Goal: Task Accomplishment & Management: Use online tool/utility

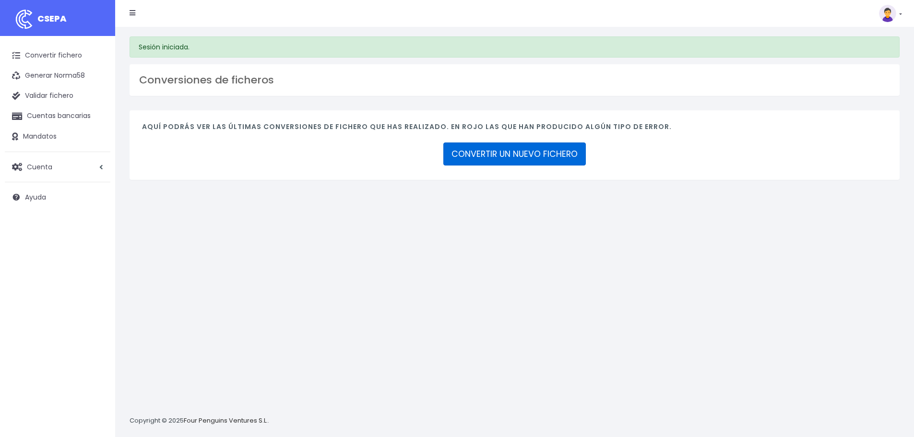
click at [524, 161] on link "CONVERTIR UN NUEVO FICHERO" at bounding box center [514, 153] width 142 height 23
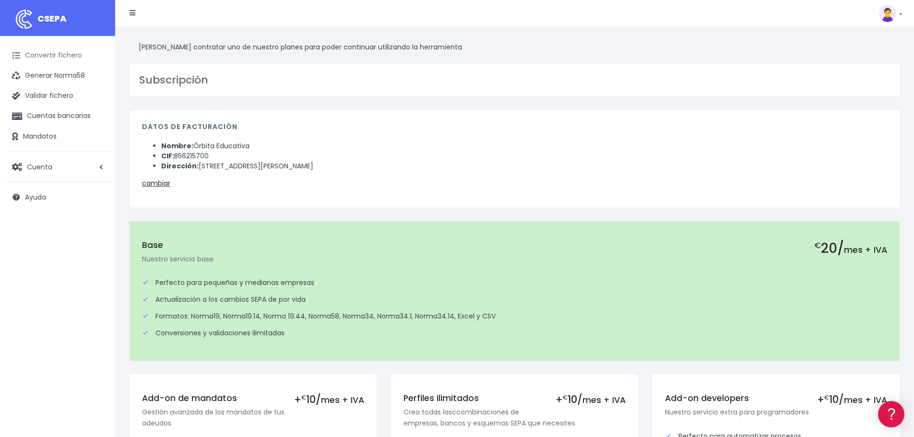
click at [61, 58] on link "Convertir fichero" at bounding box center [58, 56] width 106 height 20
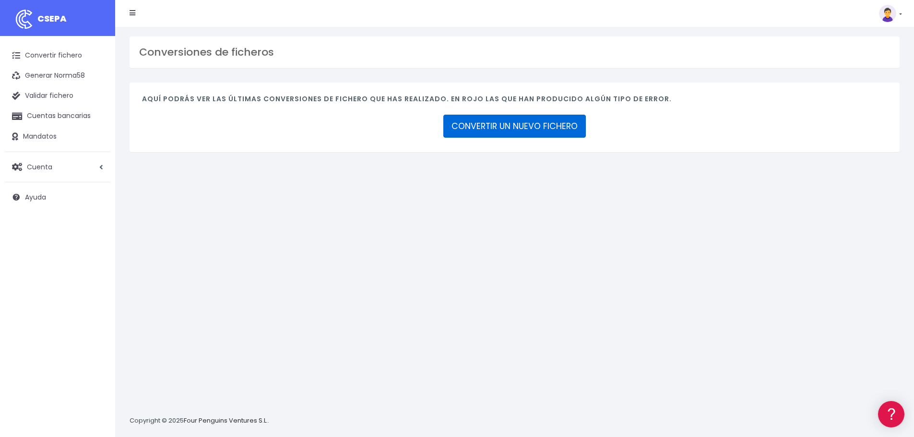
click at [482, 130] on link "CONVERTIR UN NUEVO FICHERO" at bounding box center [514, 126] width 142 height 23
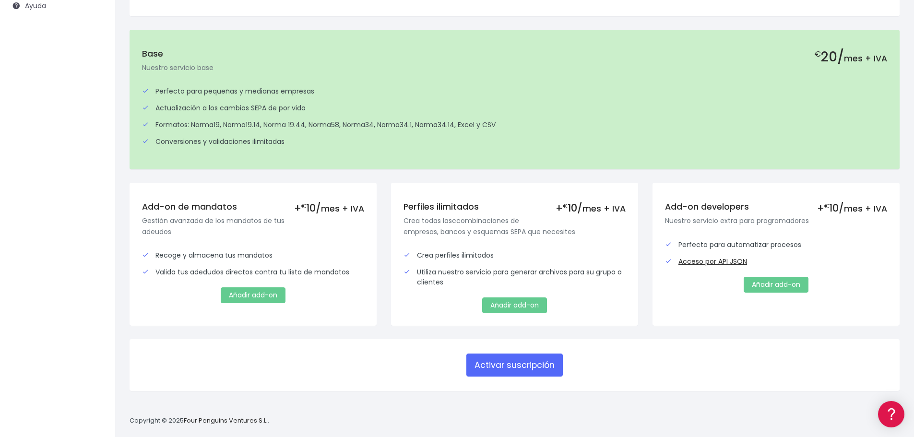
scroll to position [200, 0]
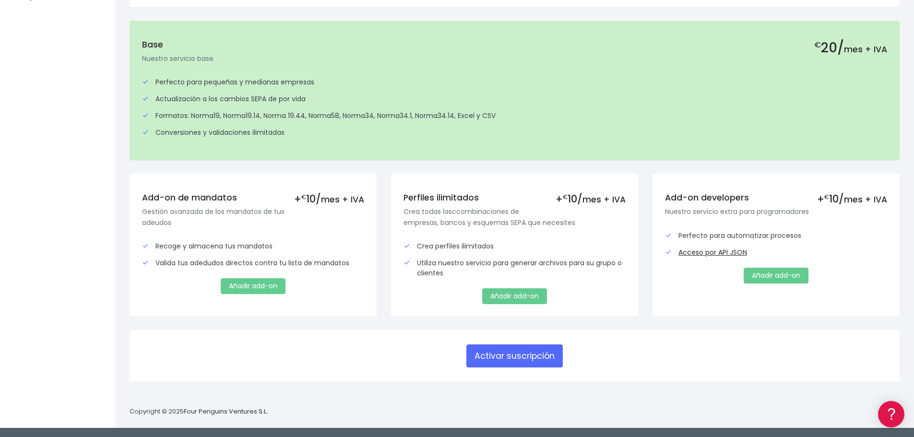
click at [367, 113] on div "Formatos: Norma19, Norma19.14, Norma 19.44, Norma58, Norma34, Norma34.1, Norma3…" at bounding box center [514, 116] width 745 height 10
click at [535, 355] on button "Activar suscripción" at bounding box center [514, 355] width 96 height 23
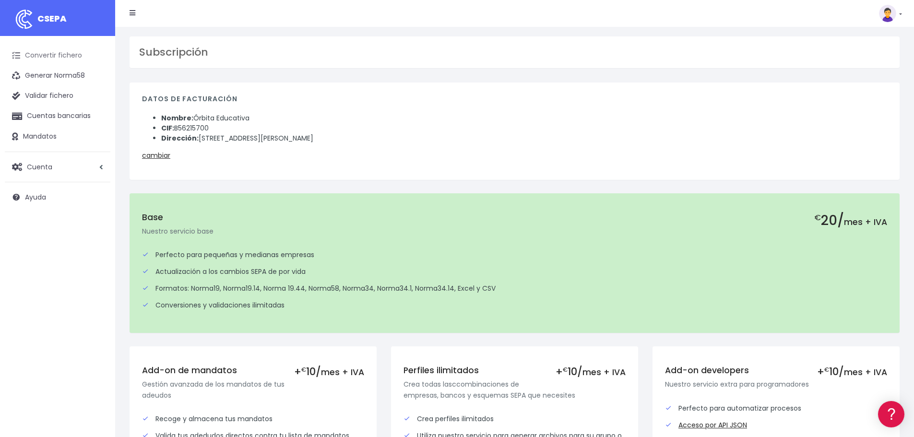
click at [58, 56] on link "Convertir fichero" at bounding box center [58, 56] width 106 height 20
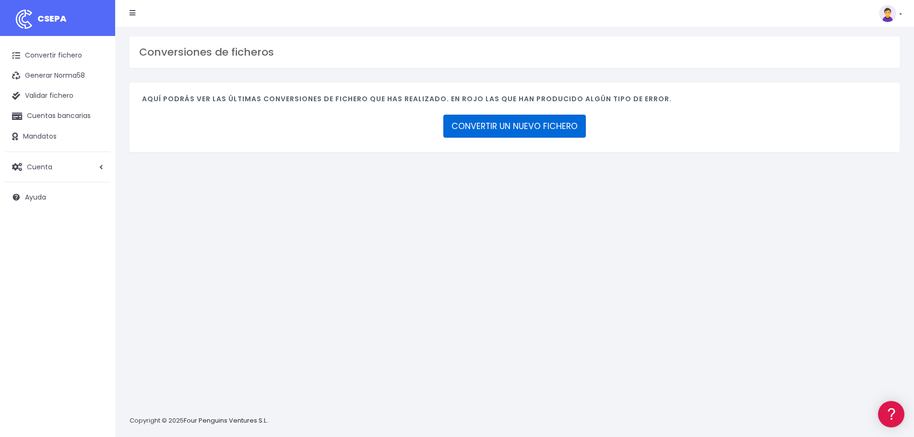
click at [512, 116] on link "CONVERTIR UN NUEVO FICHERO" at bounding box center [514, 126] width 142 height 23
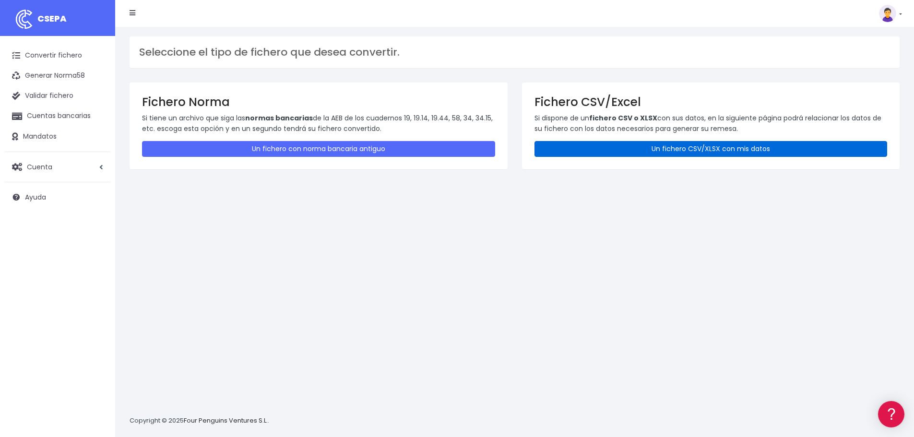
click at [641, 148] on link "Un fichero CSV/XLSX con mis datos" at bounding box center [710, 149] width 353 height 16
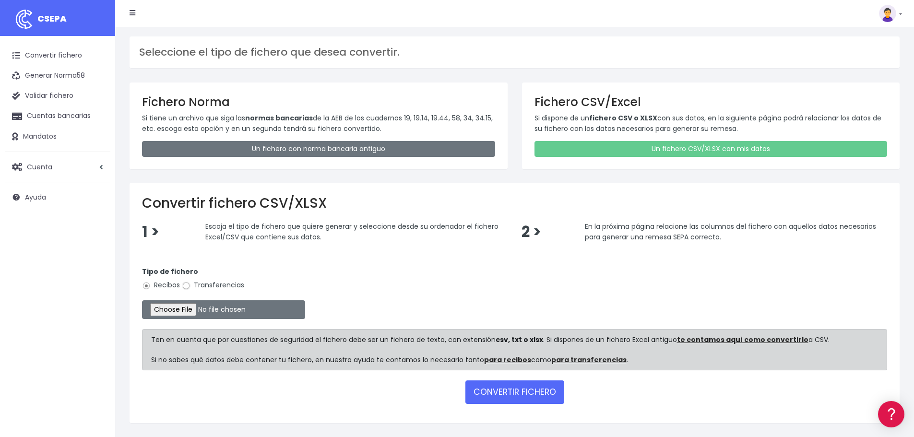
click at [188, 285] on input "Transferencias" at bounding box center [186, 286] width 9 height 9
radio input "true"
click at [190, 306] on input "file" at bounding box center [223, 309] width 163 height 19
type input "C:\fakepath\Nominas 0825.csv"
click at [522, 388] on button "CONVERTIR FICHERO" at bounding box center [514, 391] width 99 height 23
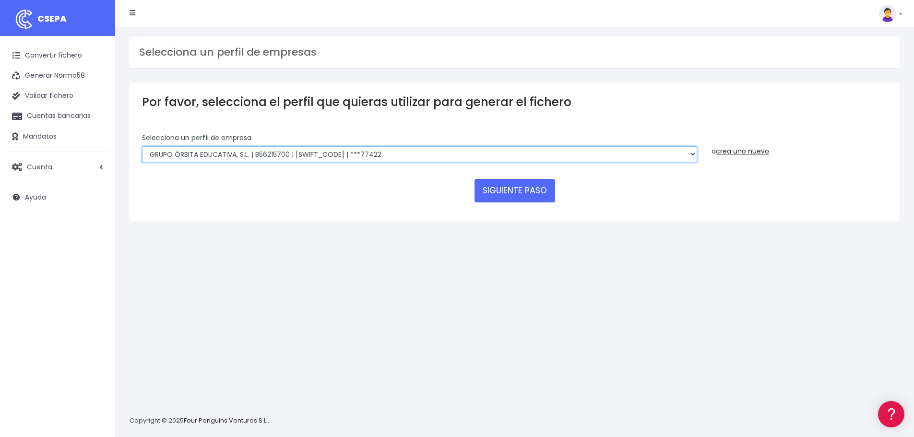
click at [454, 155] on select "GRUPO ÓRBITA EDUCATIVA, S.L. | B56215700 | [SWIFT_CODE] | ***77422 Grupo Órbita…" at bounding box center [419, 154] width 555 height 16
click at [142, 146] on select "GRUPO ÓRBITA EDUCATIVA, S.L. | B56215700 | [SWIFT_CODE] | ***77422 Grupo Órbita…" at bounding box center [419, 154] width 555 height 16
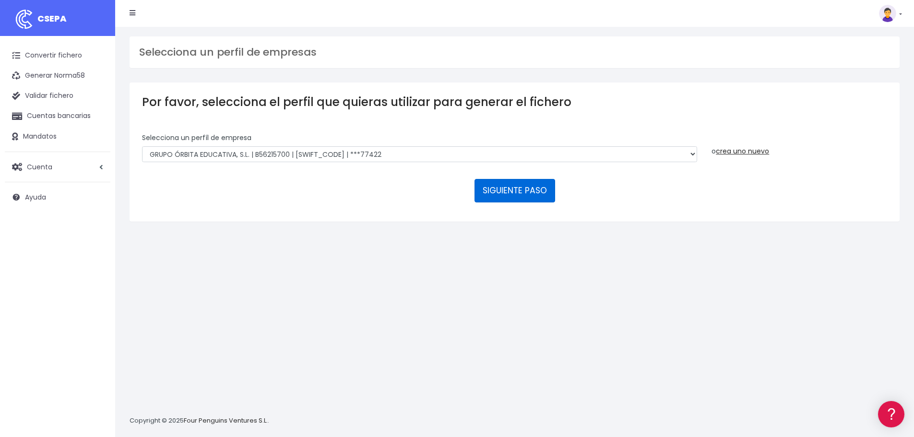
click at [520, 188] on button "SIGUIENTE PASO" at bounding box center [514, 190] width 81 height 23
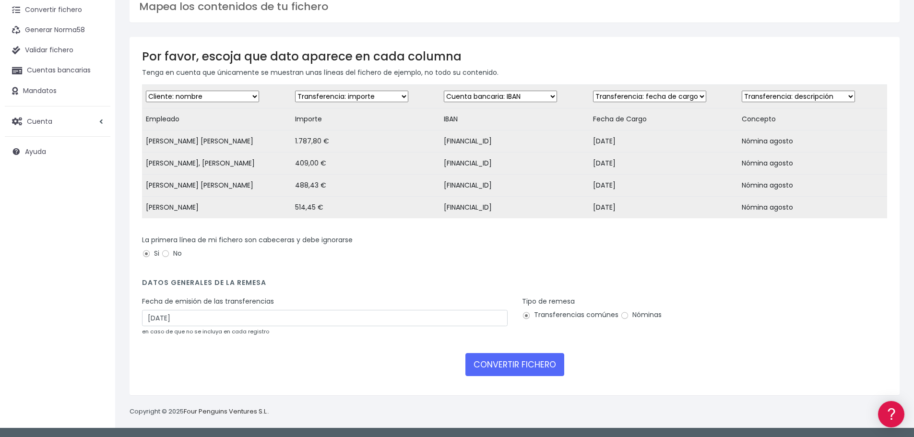
scroll to position [53, 0]
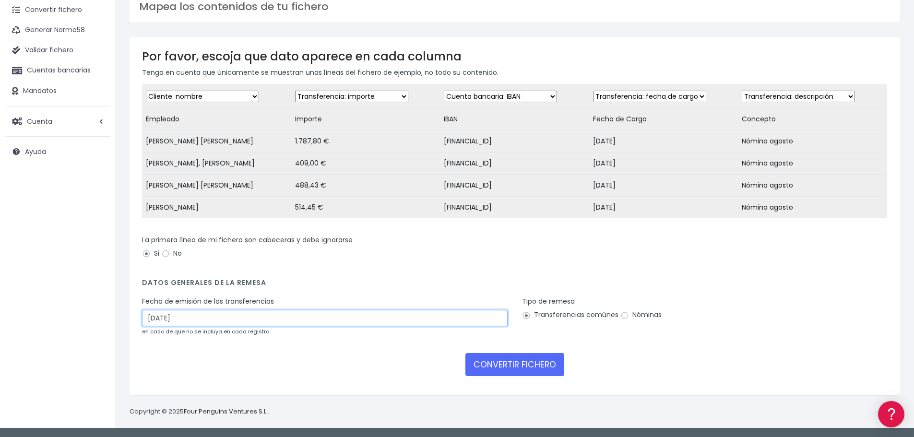
click at [391, 316] on input "[DATE]" at bounding box center [324, 318] width 365 height 16
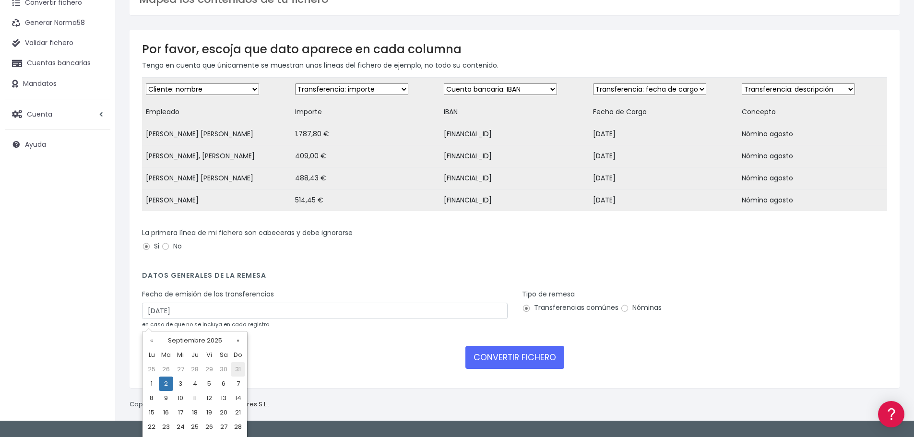
click at [242, 371] on td "31" at bounding box center [238, 369] width 14 height 14
type input "31/08/2025"
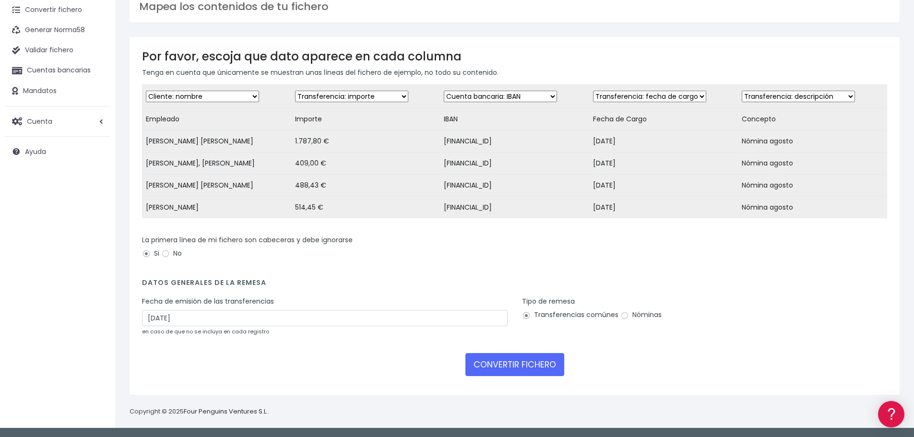
click at [639, 316] on label "Nóminas" at bounding box center [640, 315] width 41 height 10
click at [629, 316] on input "Nóminas" at bounding box center [624, 315] width 9 height 9
radio input "true"
click at [514, 366] on button "CONVERTIR FICHERO" at bounding box center [514, 364] width 99 height 23
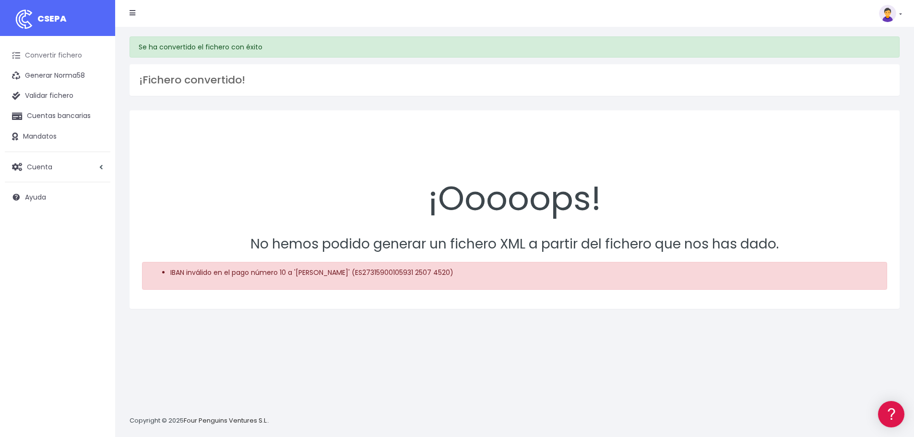
click at [58, 55] on link "Convertir fichero" at bounding box center [58, 56] width 106 height 20
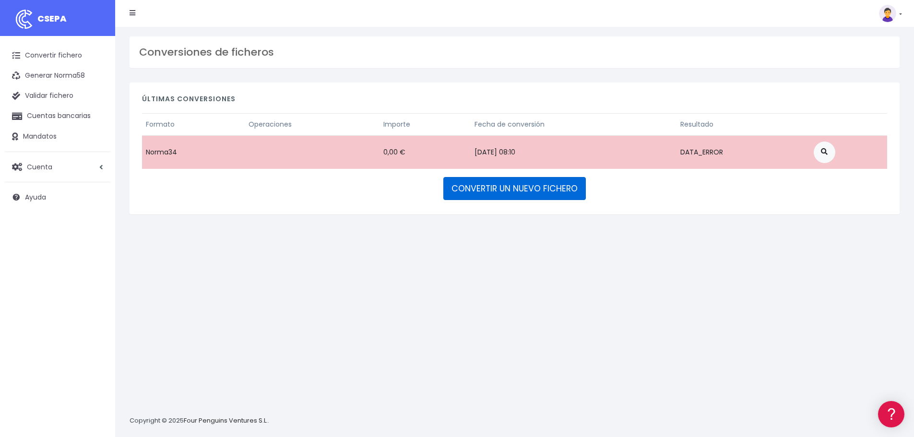
click at [520, 192] on link "CONVERTIR UN NUEVO FICHERO" at bounding box center [514, 188] width 142 height 23
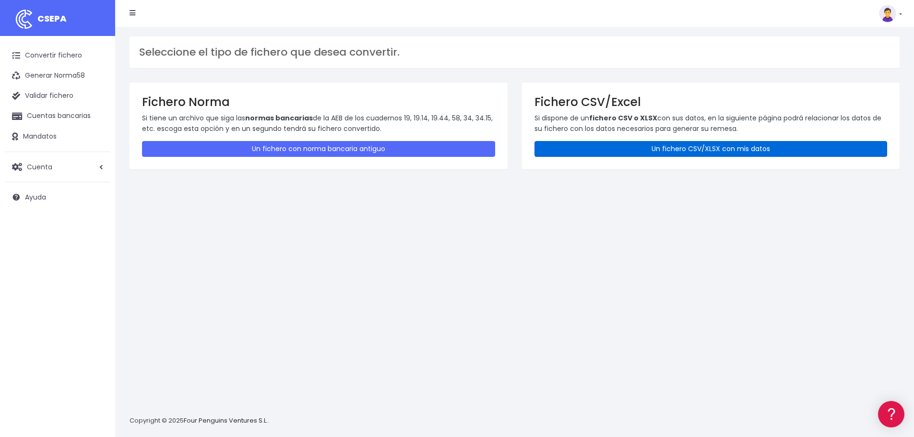
click at [640, 145] on link "Un fichero CSV/XLSX con mis datos" at bounding box center [710, 149] width 353 height 16
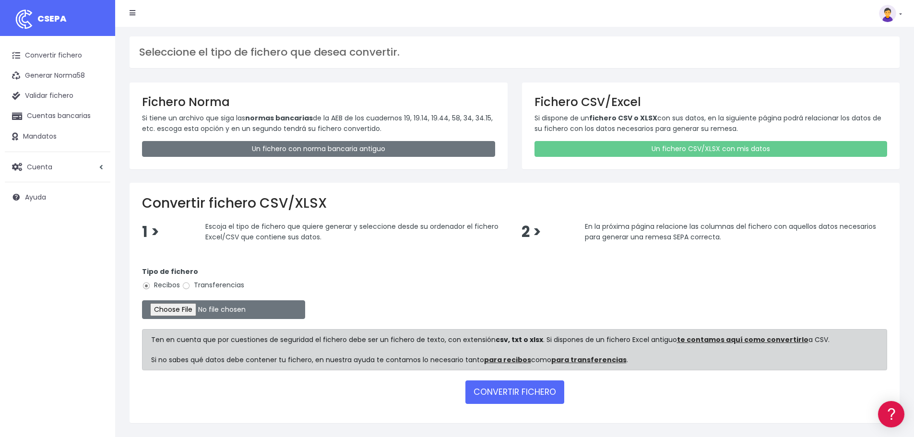
click at [198, 285] on label "Transferencias" at bounding box center [213, 285] width 62 height 10
click at [190, 285] on input "Transferencias" at bounding box center [186, 286] width 9 height 9
radio input "true"
click at [193, 305] on input "file" at bounding box center [223, 309] width 163 height 19
type input "C:\fakepath\Nominas 0825.csv"
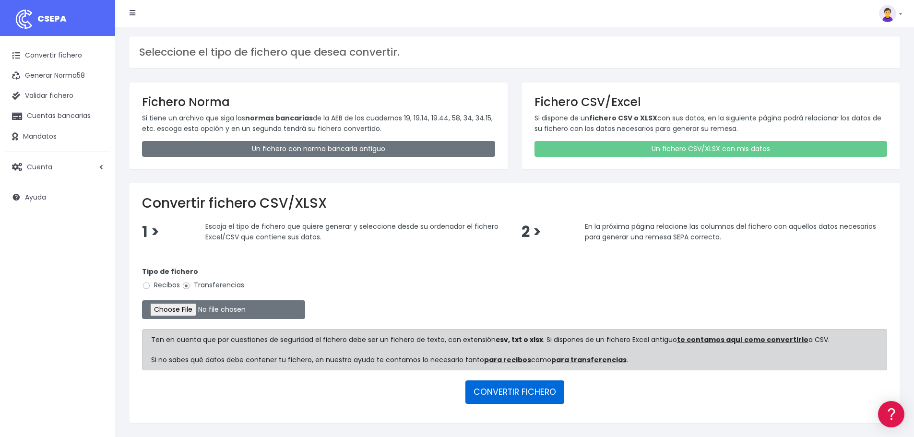
click at [503, 390] on button "CONVERTIR FICHERO" at bounding box center [514, 391] width 99 height 23
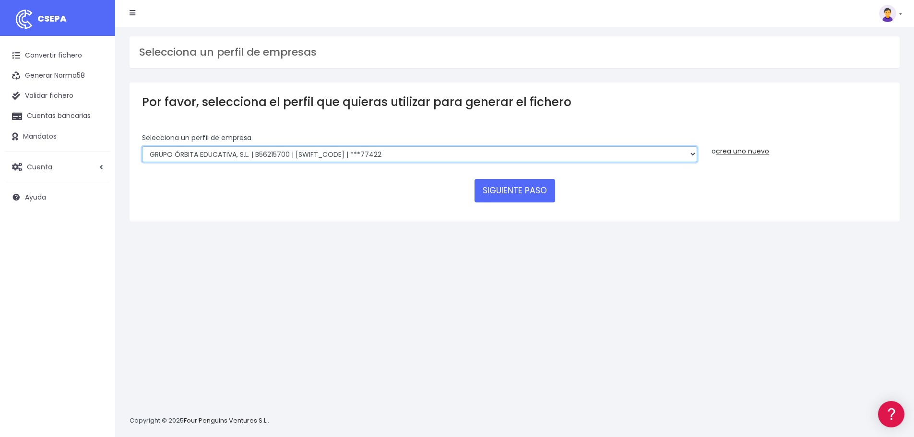
click at [449, 154] on select "GRUPO ÓRBITA EDUCATIVA, S.L. | B56215700 | [SWIFT_CODE] | ***77422 Grupo Órbita…" at bounding box center [419, 154] width 555 height 16
click at [142, 146] on select "GRUPO ÓRBITA EDUCATIVA, S.L. | B56215700 | [SWIFT_CODE] | ***77422 Grupo Órbita…" at bounding box center [419, 154] width 555 height 16
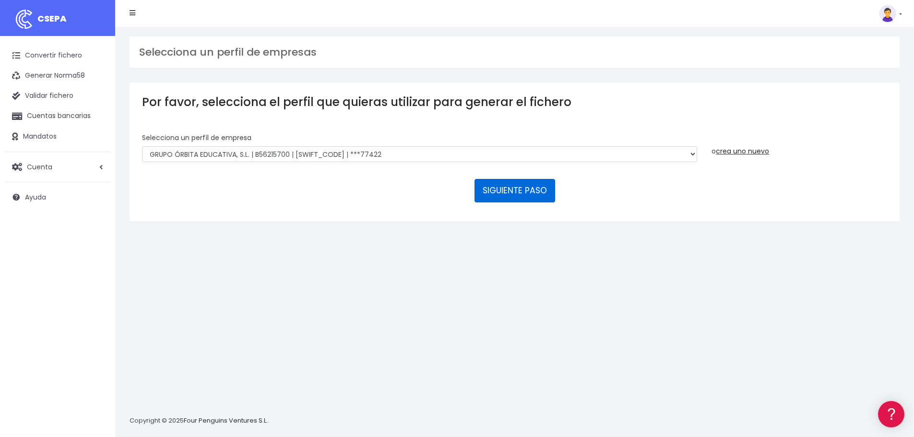
click at [503, 189] on button "SIGUIENTE PASO" at bounding box center [514, 190] width 81 height 23
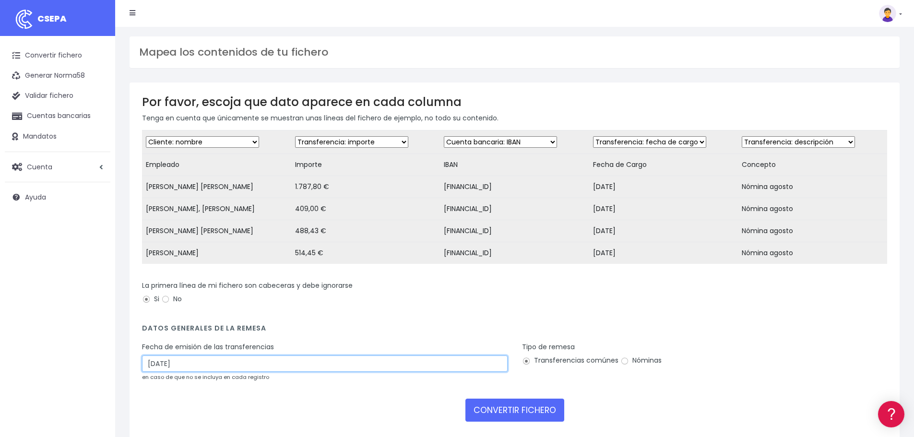
click at [165, 369] on input "[DATE]" at bounding box center [324, 363] width 365 height 16
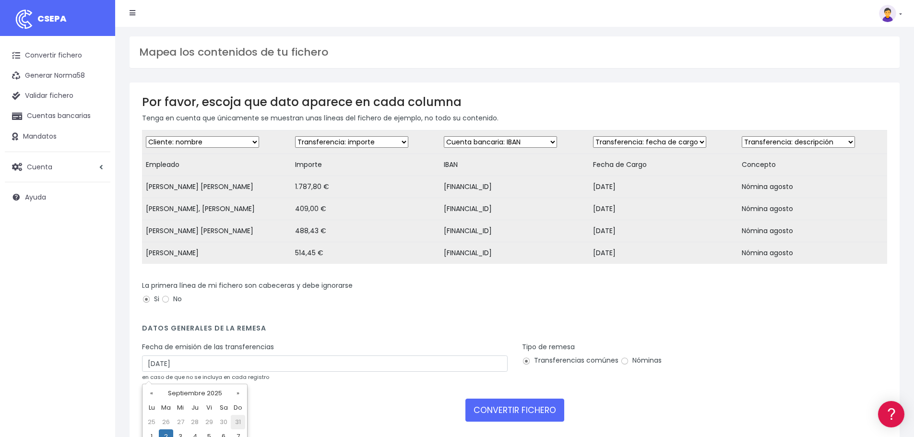
click at [239, 422] on td "31" at bounding box center [238, 422] width 14 height 14
type input "31/08/2025"
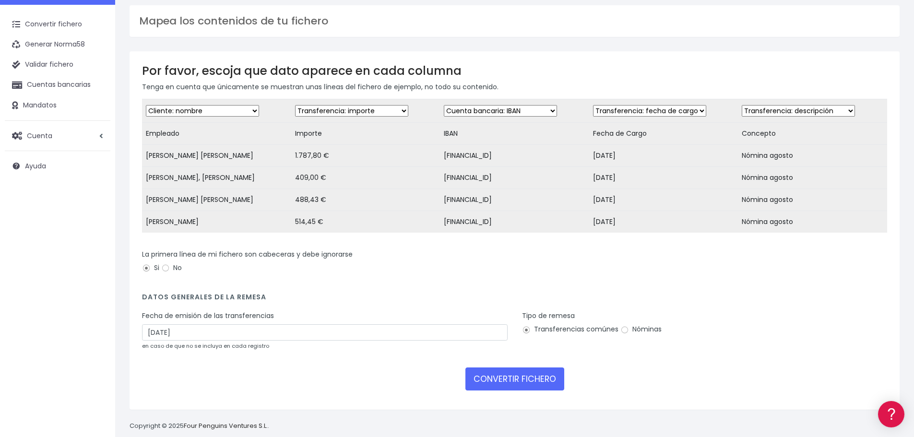
scroll to position [53, 0]
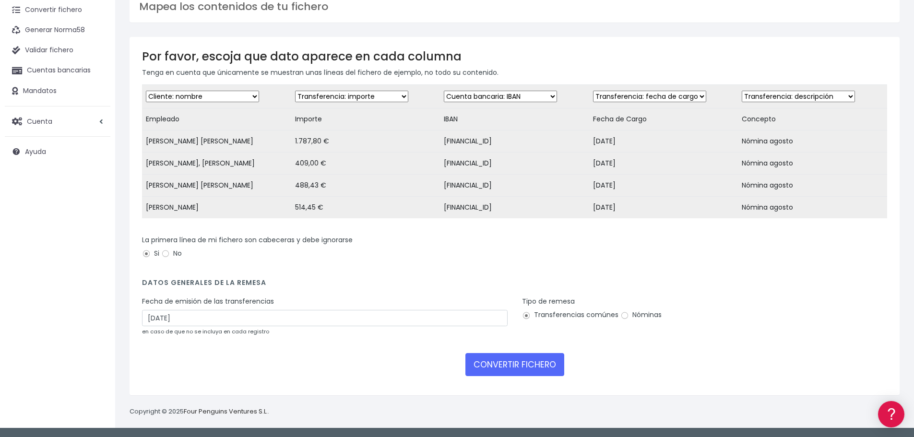
click at [632, 316] on label "Nóminas" at bounding box center [640, 315] width 41 height 10
click at [629, 316] on input "Nóminas" at bounding box center [624, 315] width 9 height 9
radio input "true"
click at [519, 358] on button "CONVERTIR FICHERO" at bounding box center [514, 364] width 99 height 23
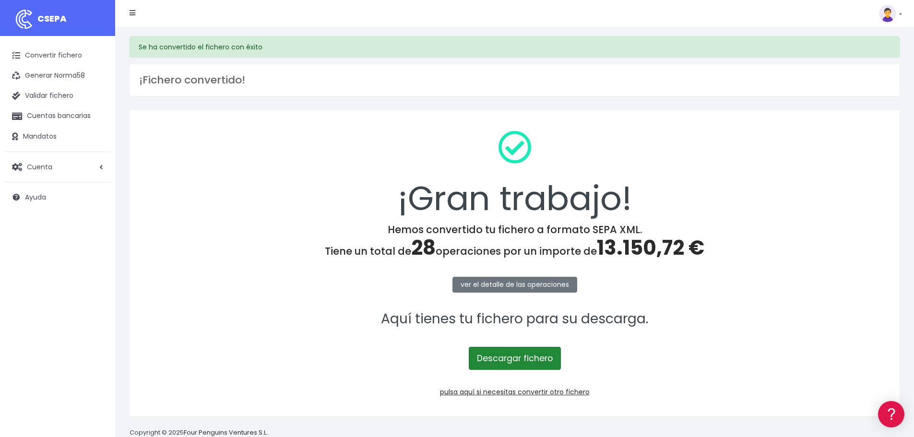
click at [518, 356] on link "Descargar fichero" at bounding box center [515, 358] width 92 height 23
